Goal: Task Accomplishment & Management: Complete application form

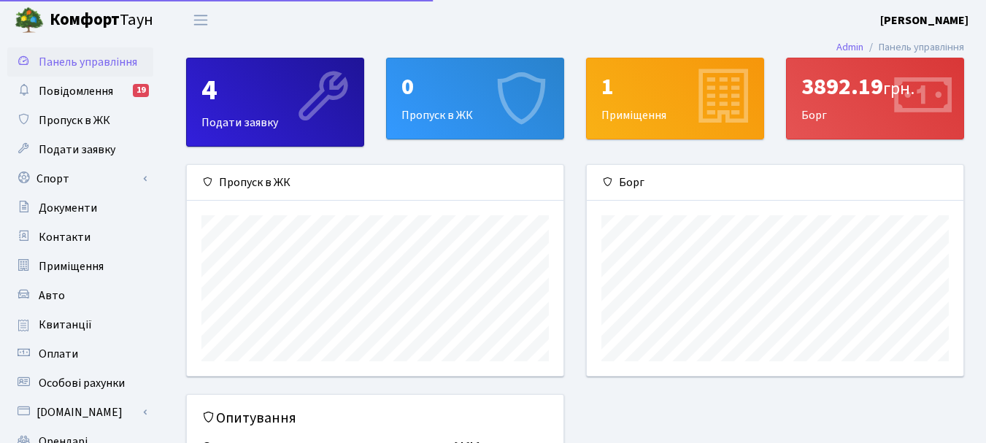
scroll to position [211, 376]
click at [423, 108] on div "0 Пропуск в ЖК" at bounding box center [475, 98] width 177 height 80
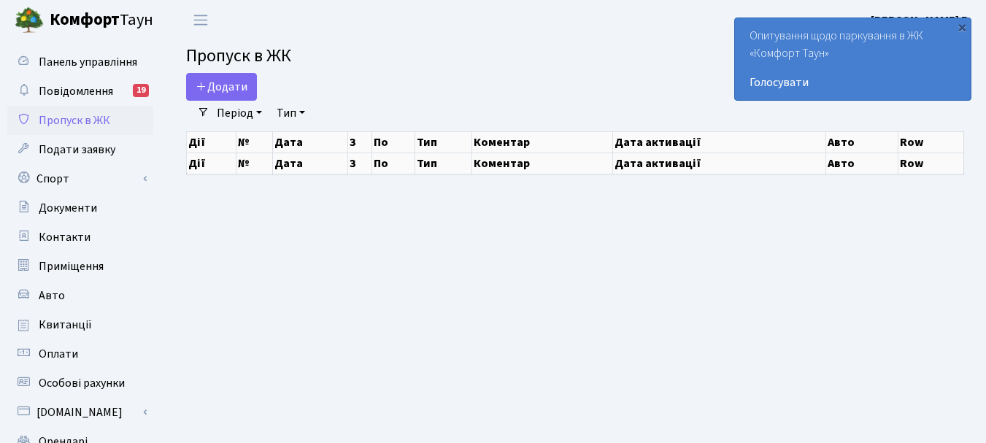
select select "25"
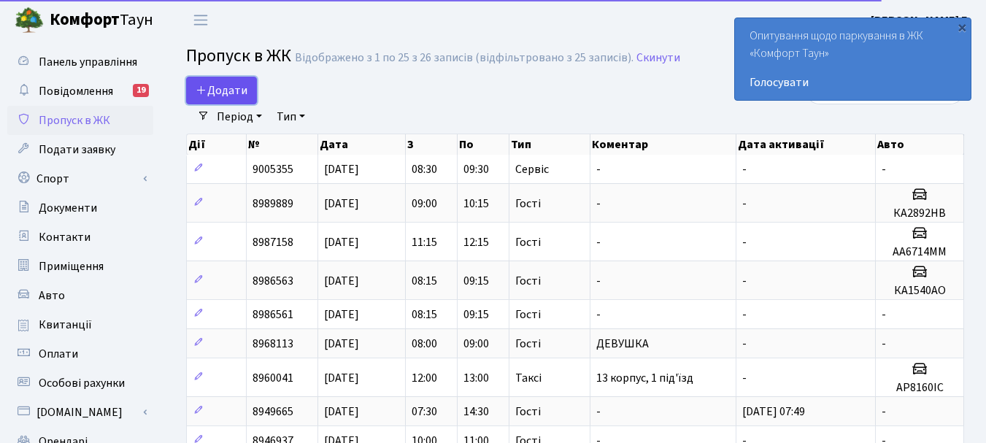
click at [221, 86] on span "Додати" at bounding box center [221, 90] width 52 height 16
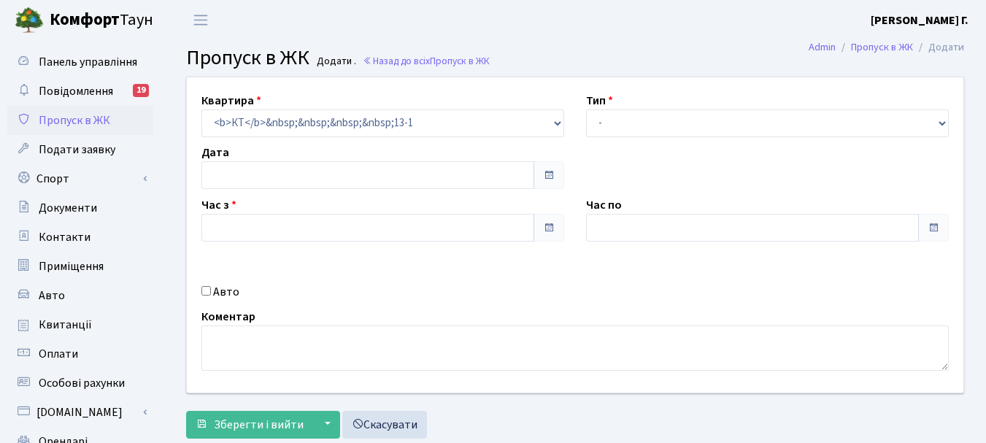
type input "[DATE]"
type input "12:30"
type input "11:30"
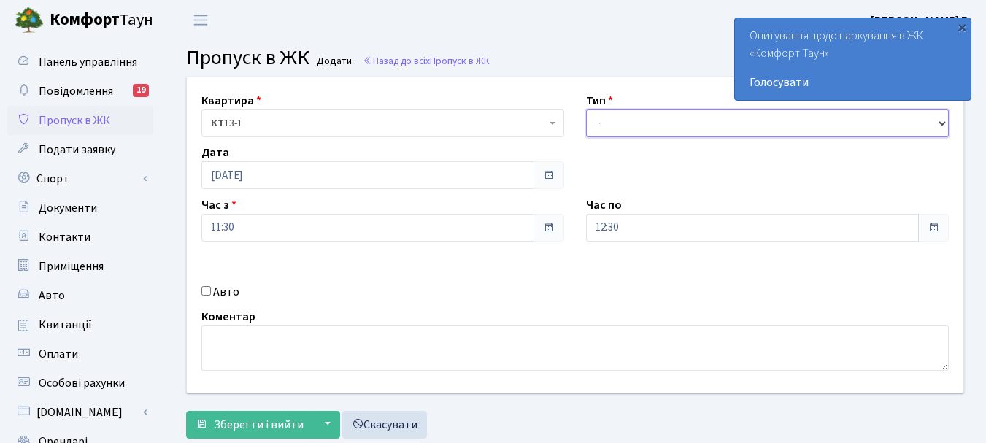
click at [942, 124] on select "- Доставка Таксі Гості Сервіс" at bounding box center [767, 123] width 363 height 28
select select "3"
click at [586, 109] on select "- Доставка Таксі Гості Сервіс" at bounding box center [767, 123] width 363 height 28
click at [205, 291] on input "Авто" at bounding box center [205, 290] width 9 height 9
checkbox input "true"
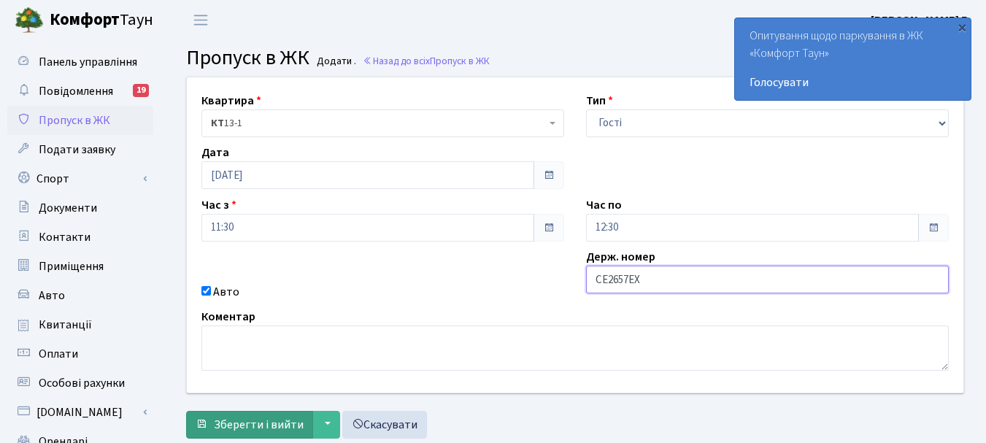
type input "СЕ2657ЕХ"
click at [260, 421] on span "Зберегти і вийти" at bounding box center [259, 425] width 90 height 16
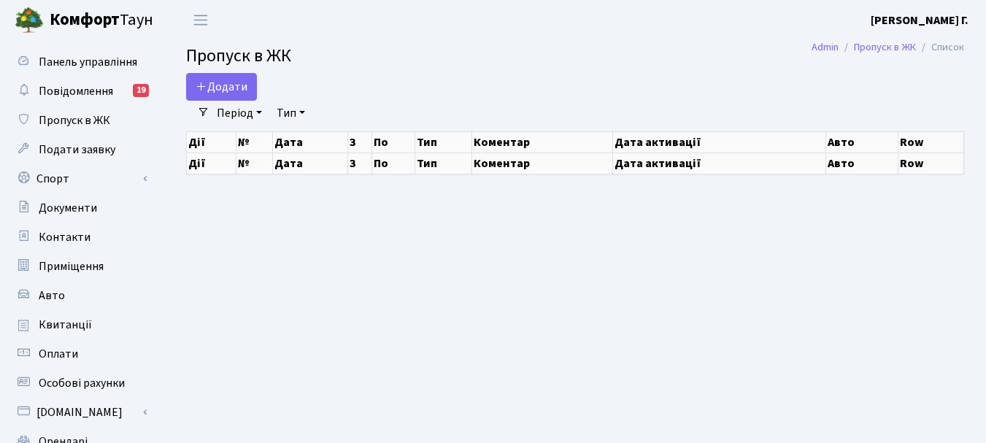
select select "25"
